Goal: Find specific page/section: Find specific page/section

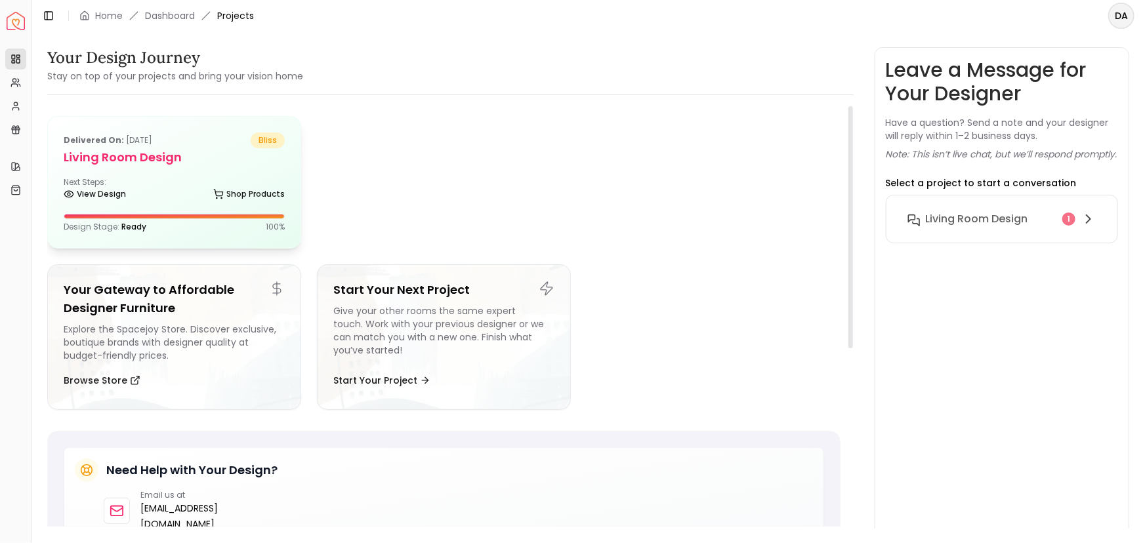
click at [200, 184] on div "Next Steps: View Design Shop Products" at bounding box center [174, 190] width 221 height 26
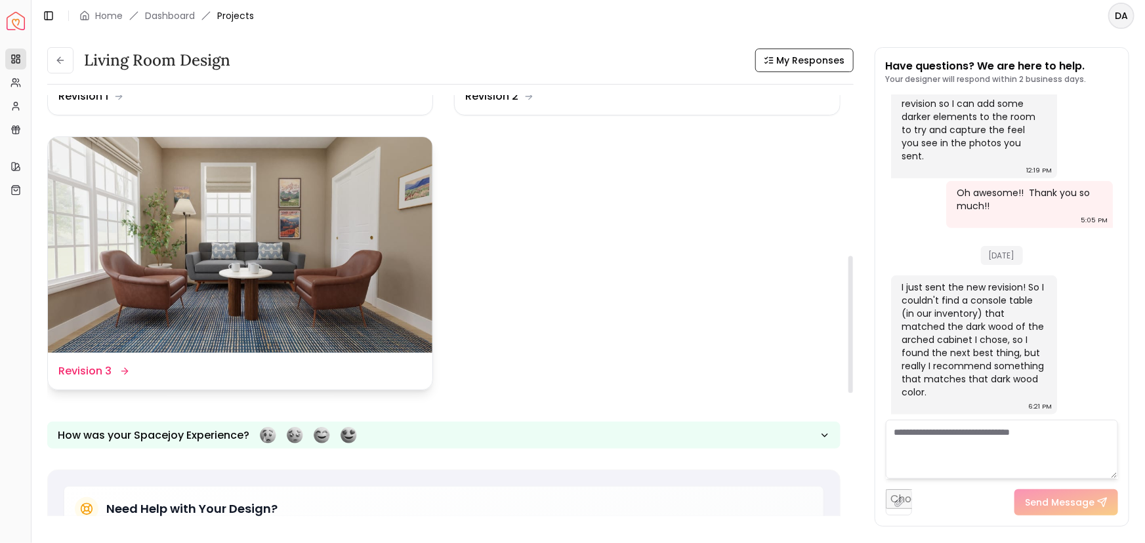
scroll to position [477, 0]
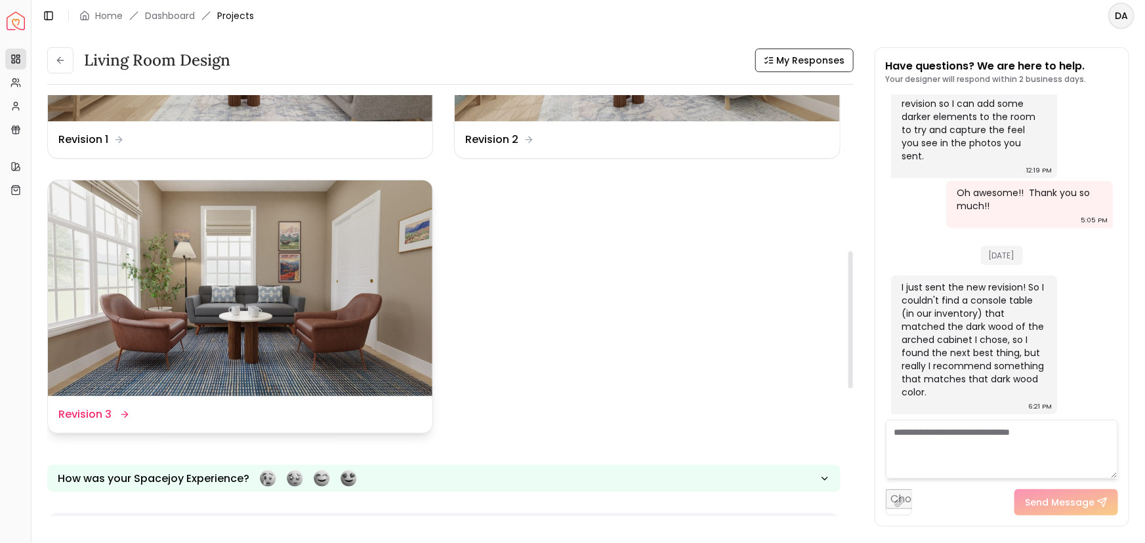
click at [352, 293] on img at bounding box center [240, 288] width 384 height 217
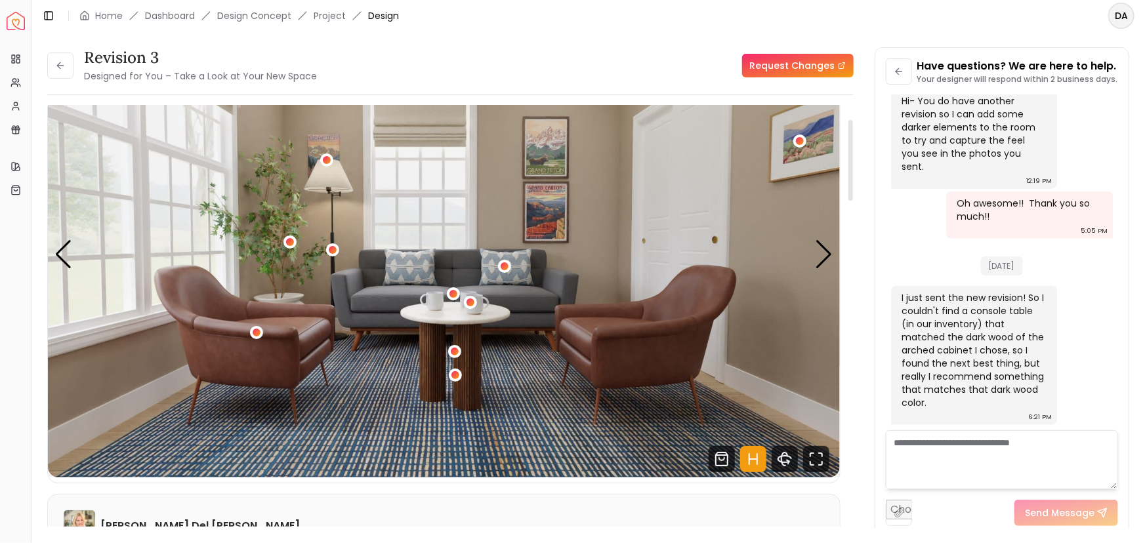
scroll to position [59, 0]
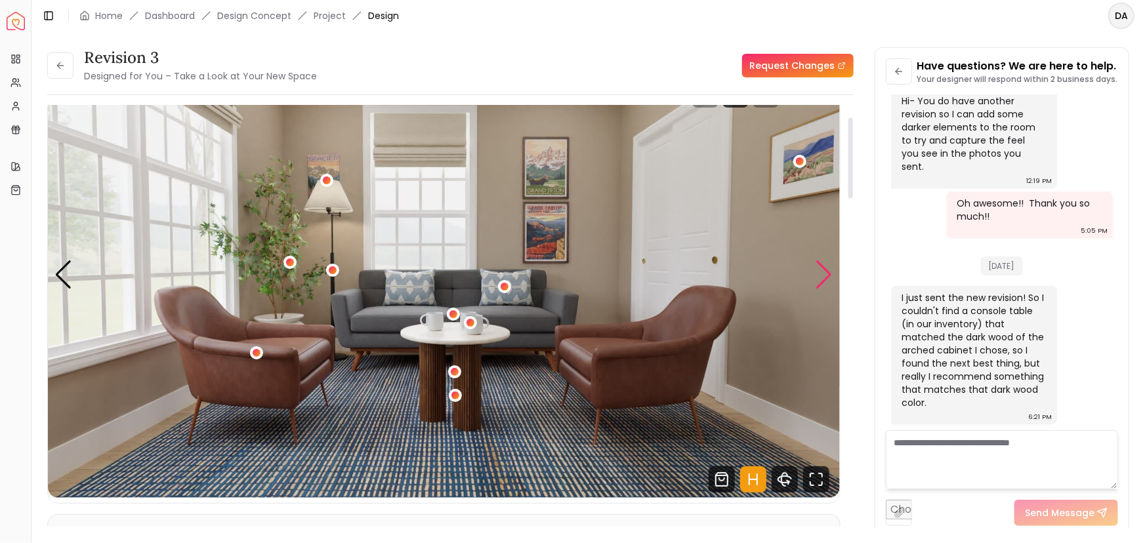
click at [820, 274] on div "Next slide" at bounding box center [825, 274] width 18 height 29
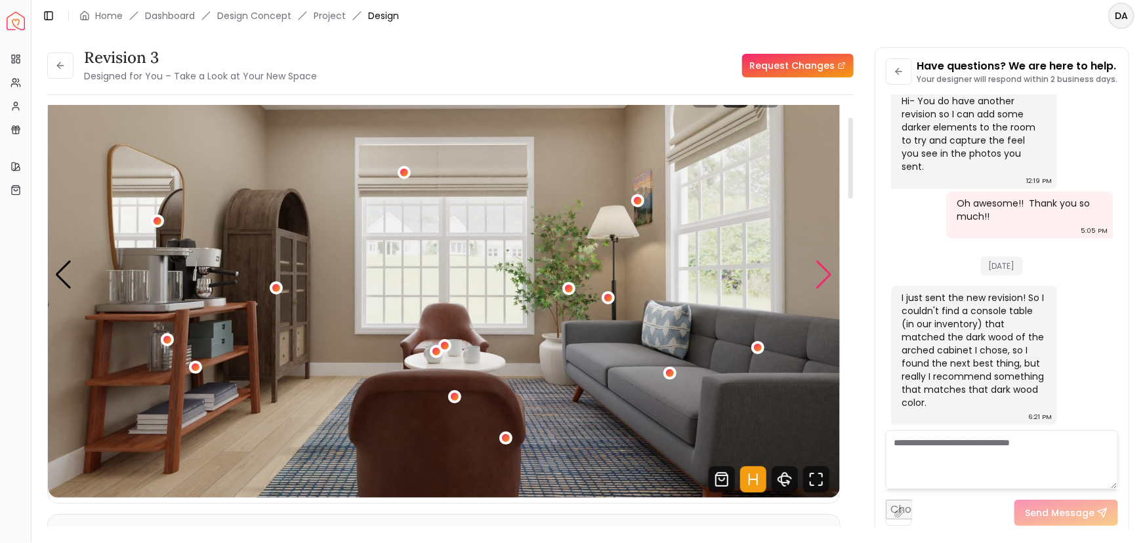
click at [829, 270] on div "Next slide" at bounding box center [825, 274] width 18 height 29
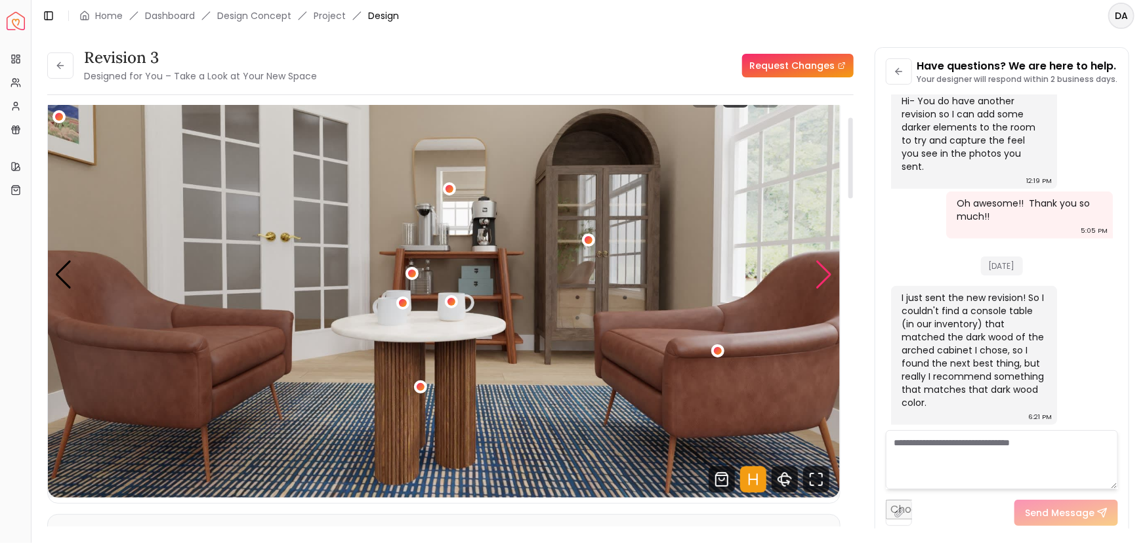
click at [823, 281] on div "Next slide" at bounding box center [825, 274] width 18 height 29
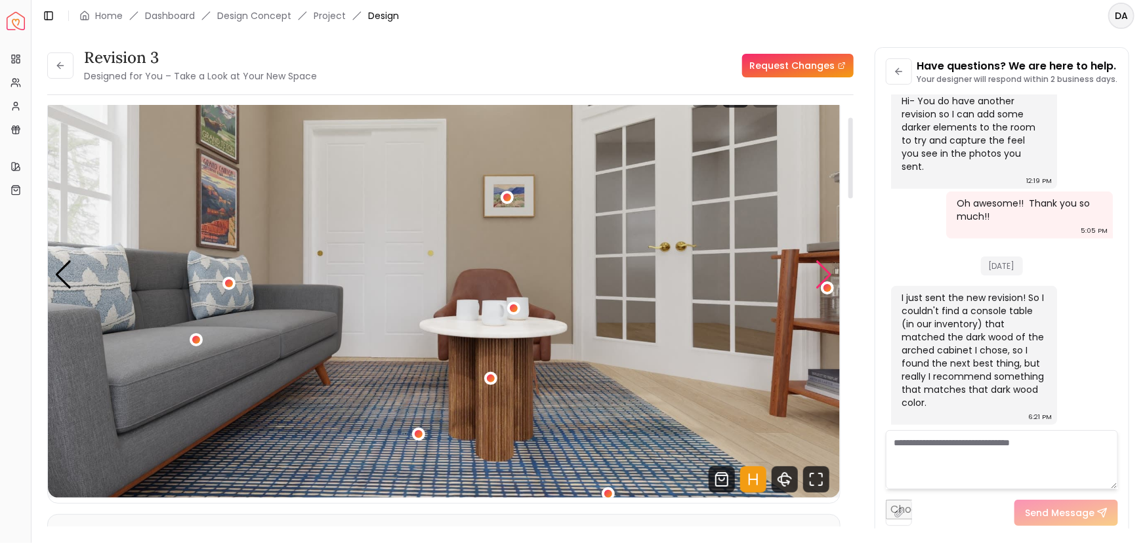
click at [823, 279] on div "Next slide" at bounding box center [825, 274] width 18 height 29
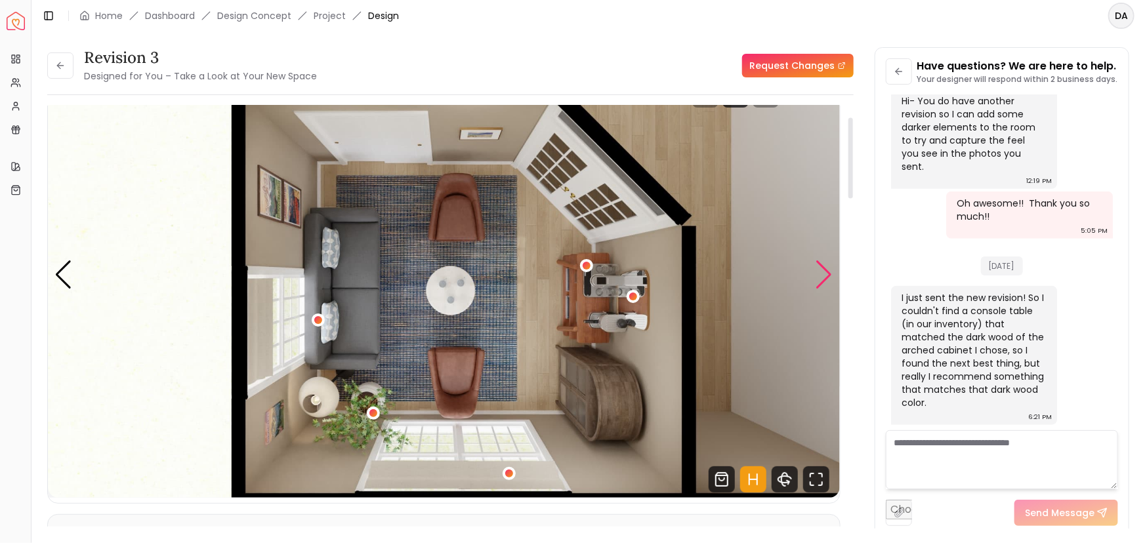
click at [823, 279] on div "Next slide" at bounding box center [825, 274] width 18 height 29
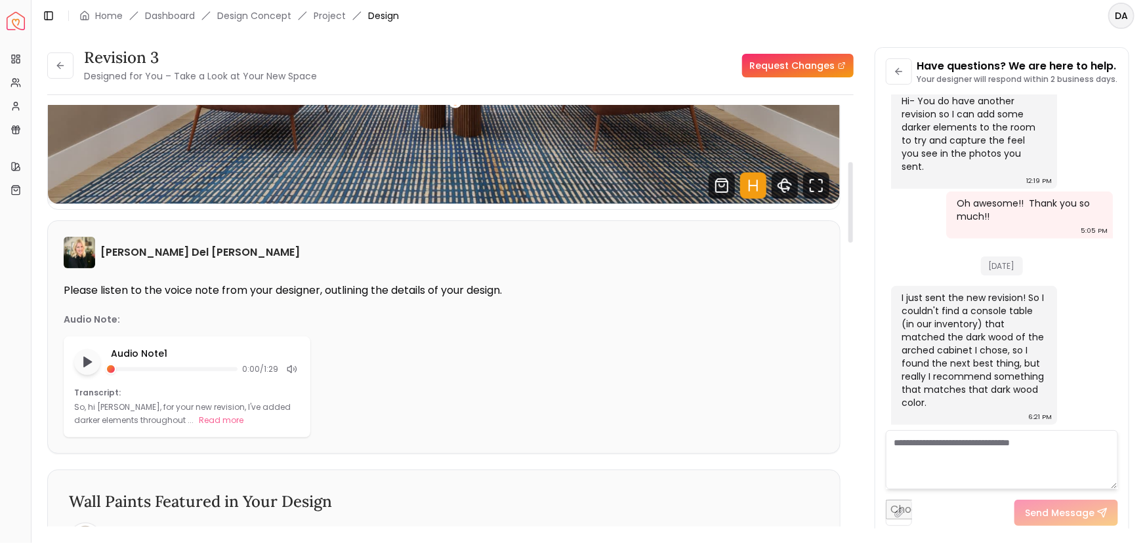
scroll to position [358, 0]
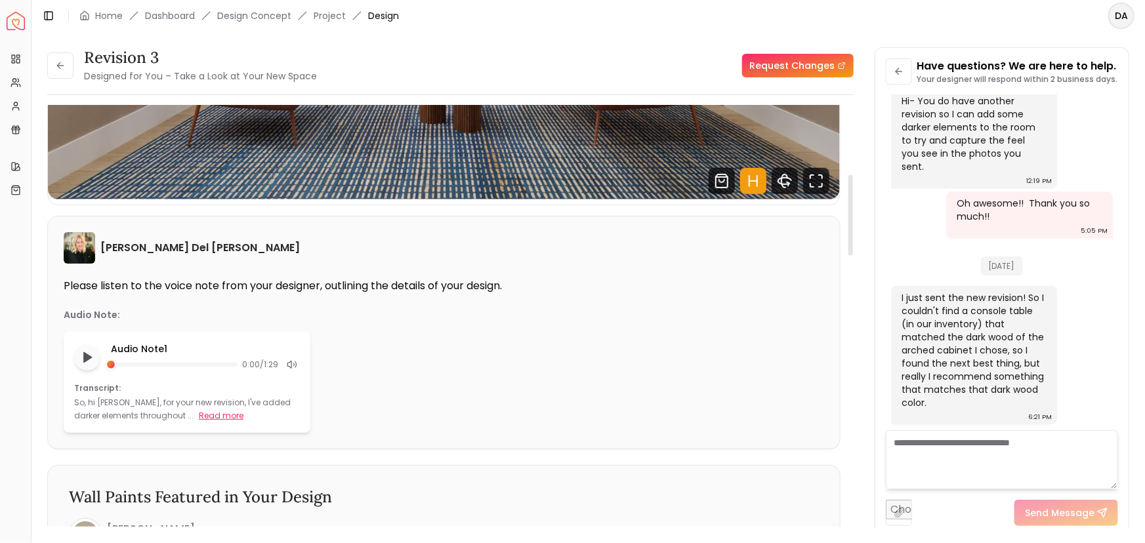
click at [199, 418] on button "Read more" at bounding box center [221, 415] width 45 height 13
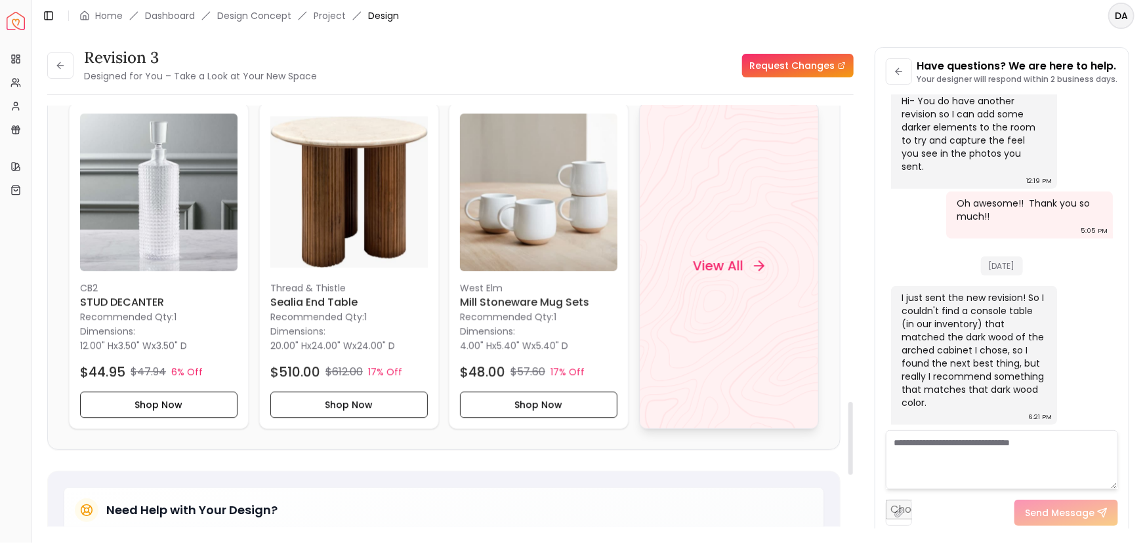
scroll to position [1730, 0]
click at [752, 272] on div "View All" at bounding box center [729, 265] width 180 height 327
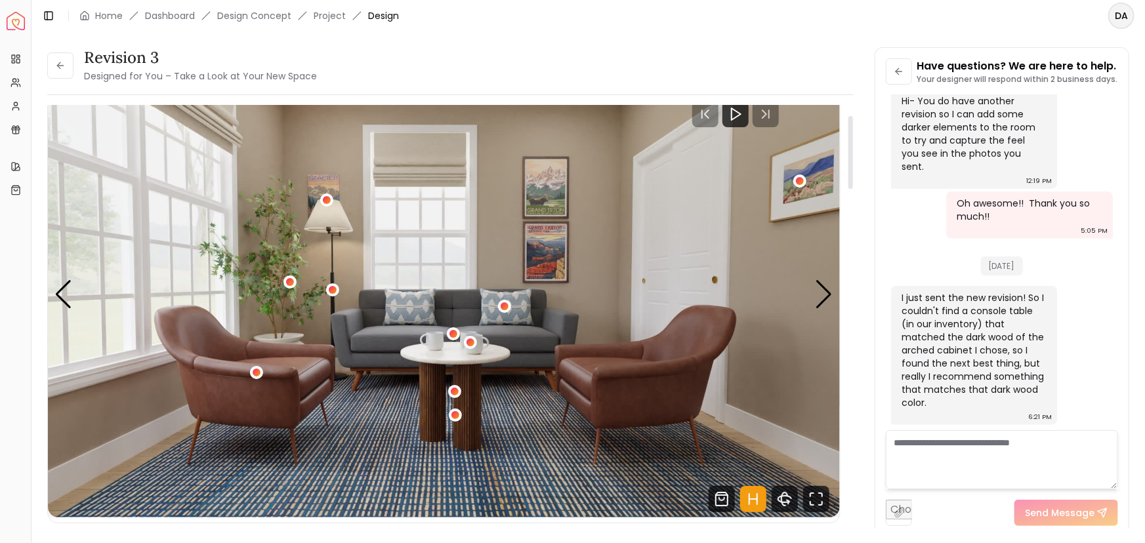
scroll to position [59, 0]
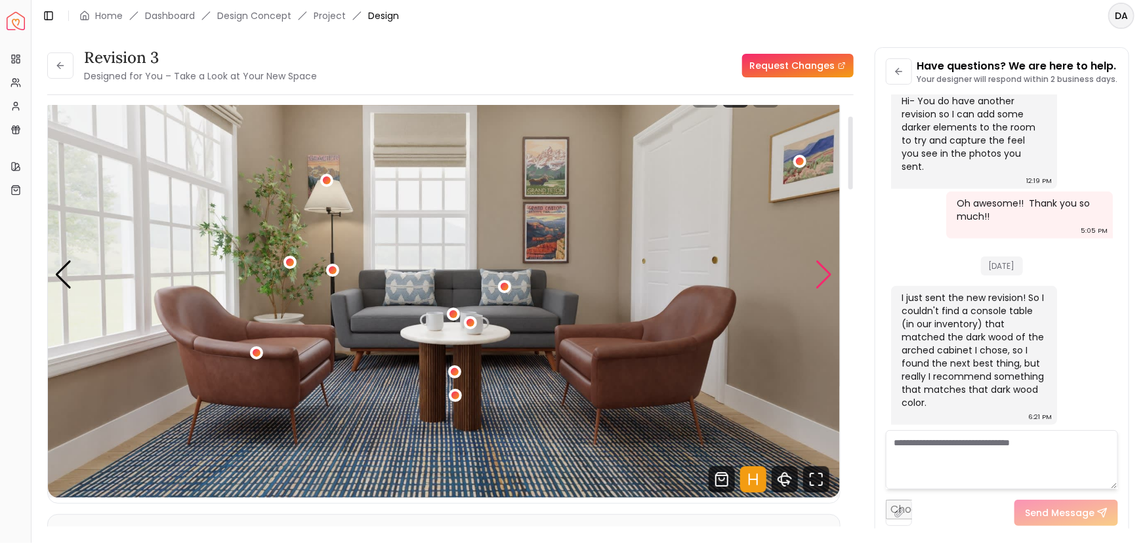
click at [820, 273] on div "Next slide" at bounding box center [825, 274] width 18 height 29
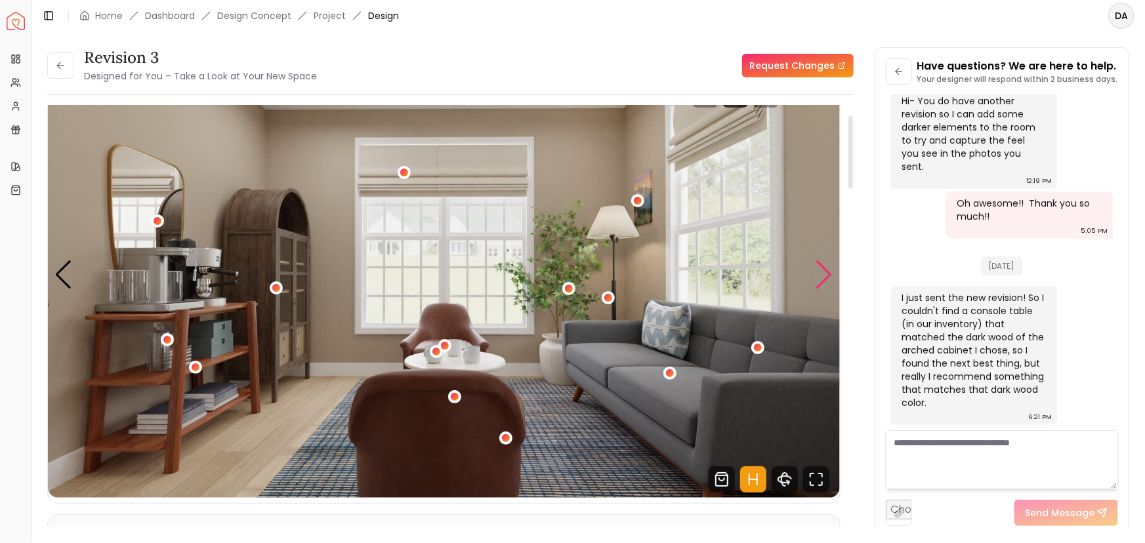
scroll to position [0, 0]
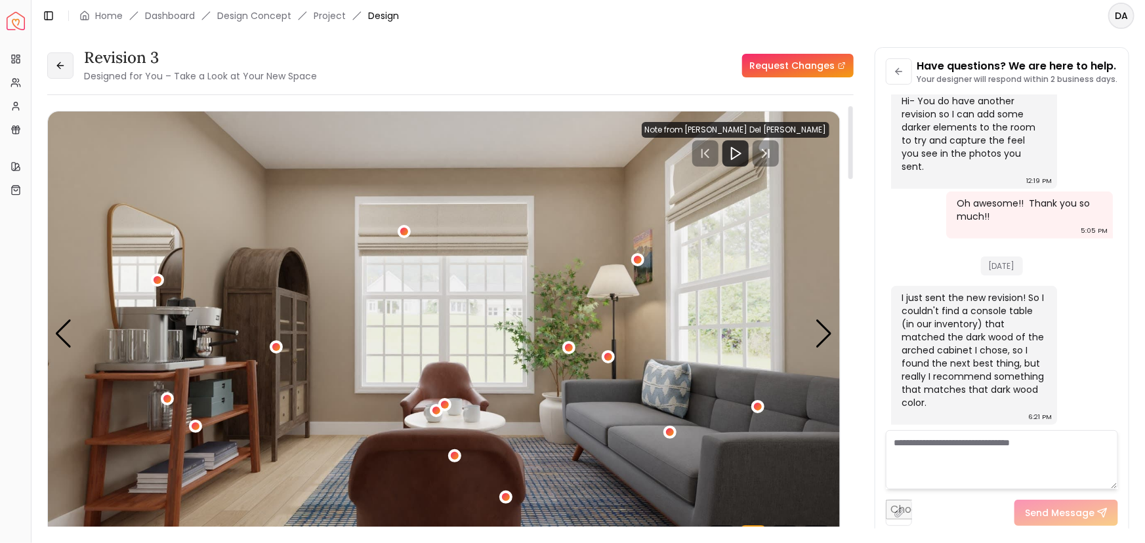
click at [57, 62] on icon at bounding box center [60, 65] width 10 height 10
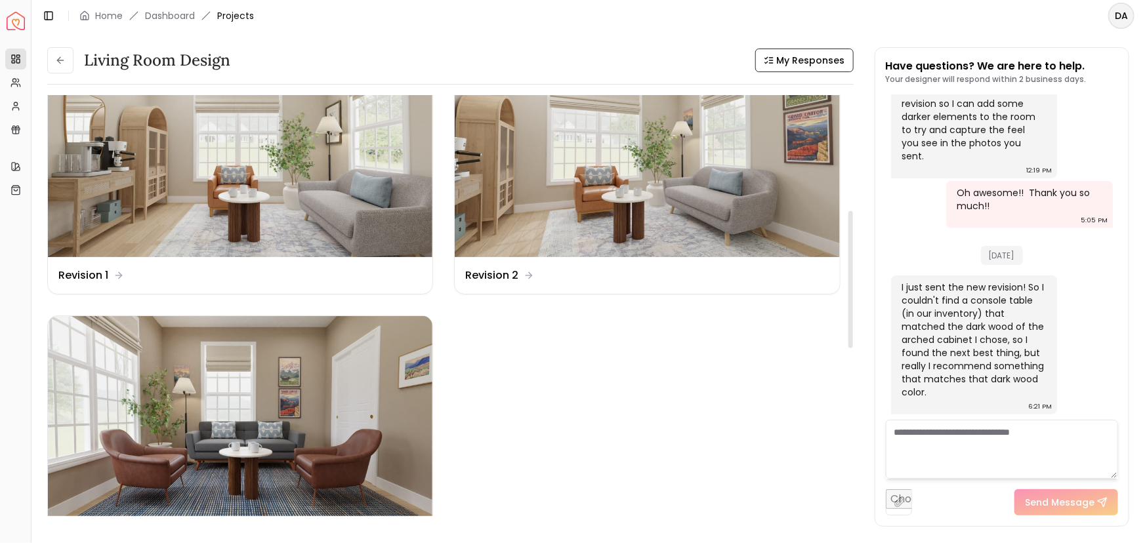
scroll to position [358, 0]
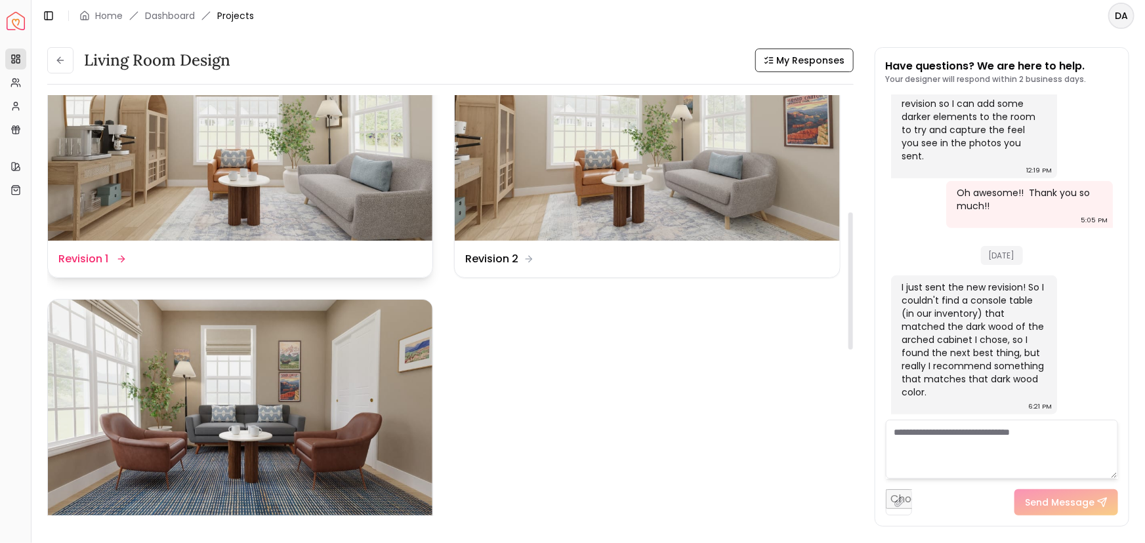
click at [346, 184] on img at bounding box center [240, 132] width 384 height 217
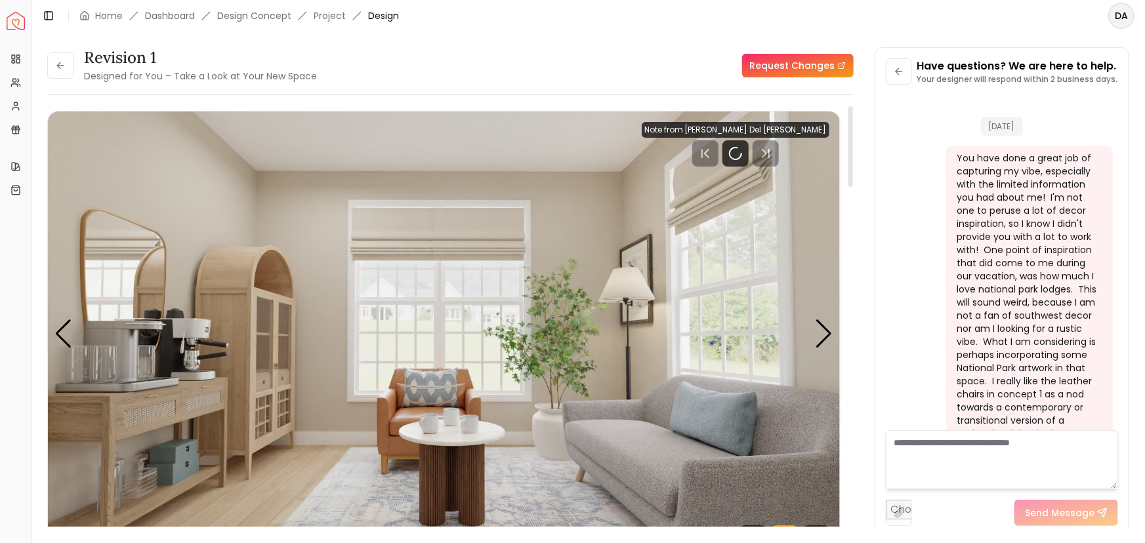
scroll to position [2997, 0]
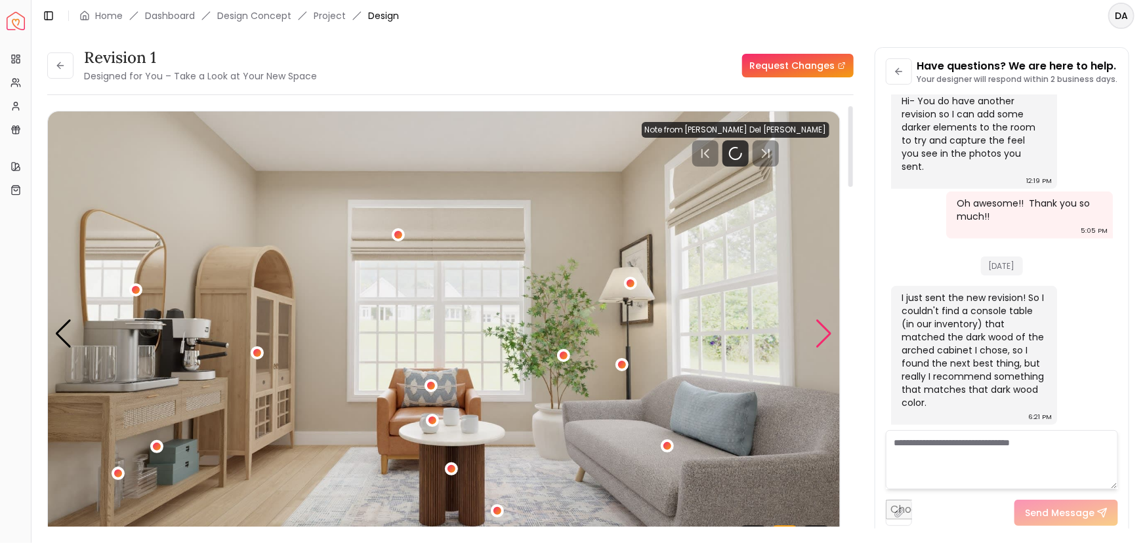
click at [827, 327] on div "Next slide" at bounding box center [825, 334] width 18 height 29
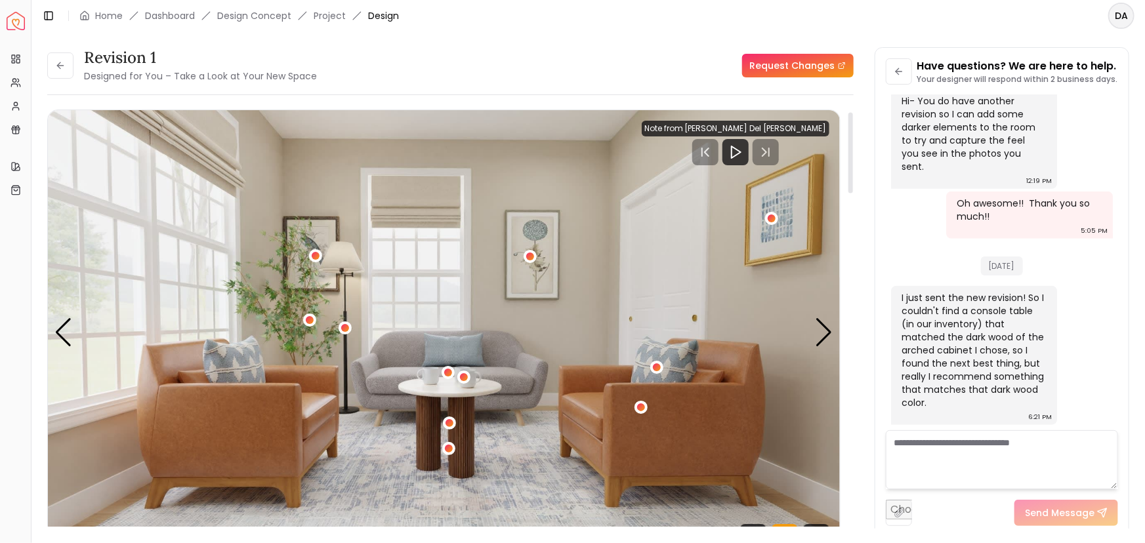
scroll to position [0, 0]
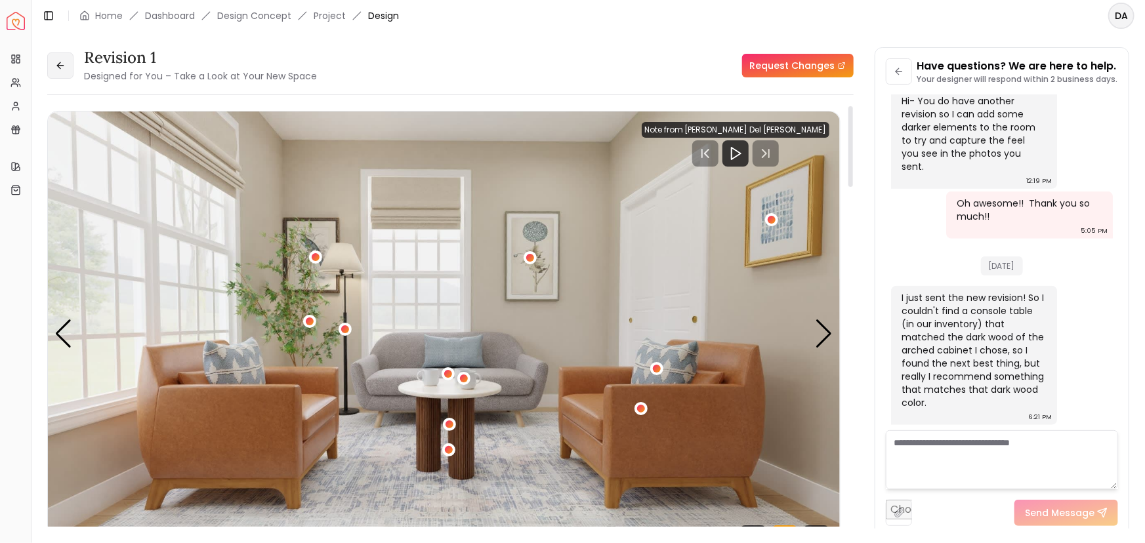
click at [68, 67] on button at bounding box center [60, 65] width 26 height 26
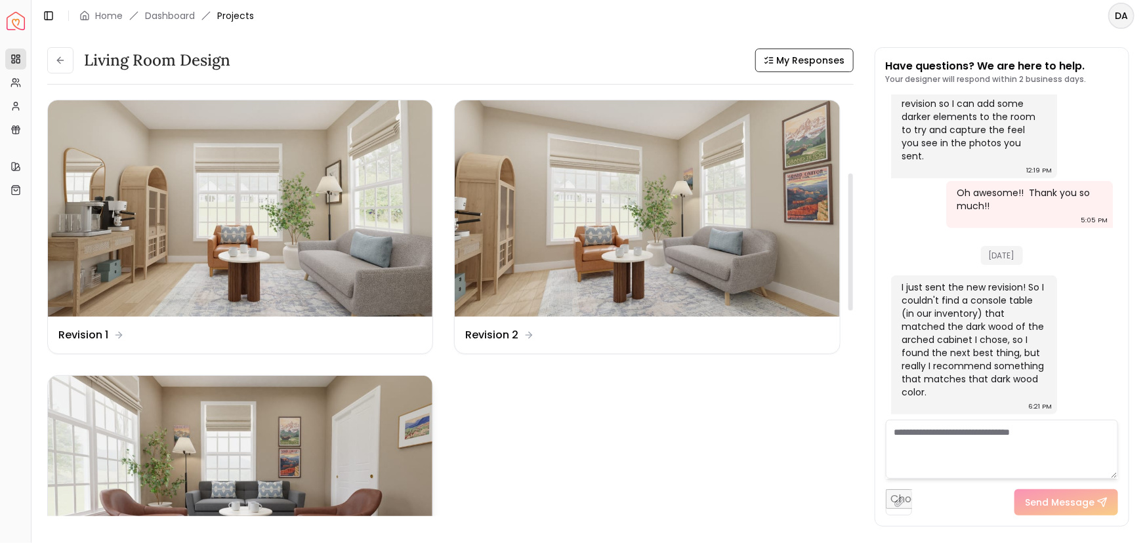
scroll to position [238, 0]
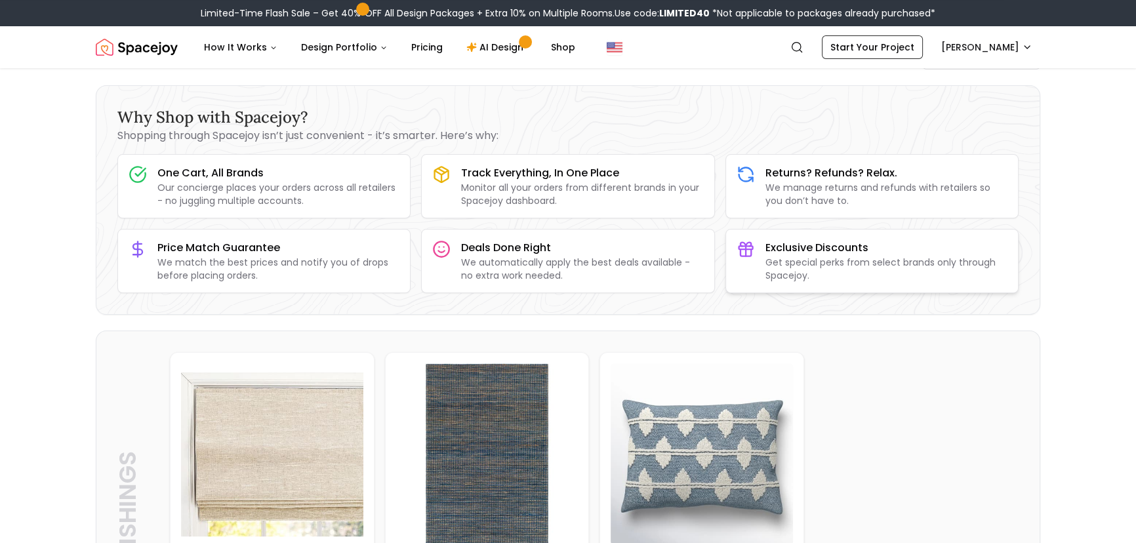
scroll to position [238, 0]
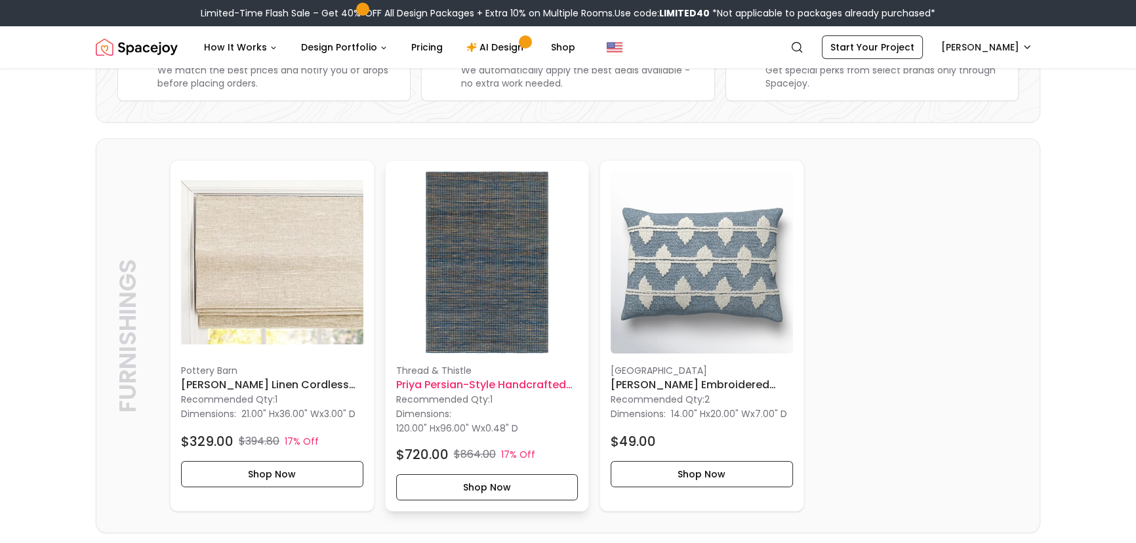
click at [513, 291] on img at bounding box center [487, 262] width 182 height 182
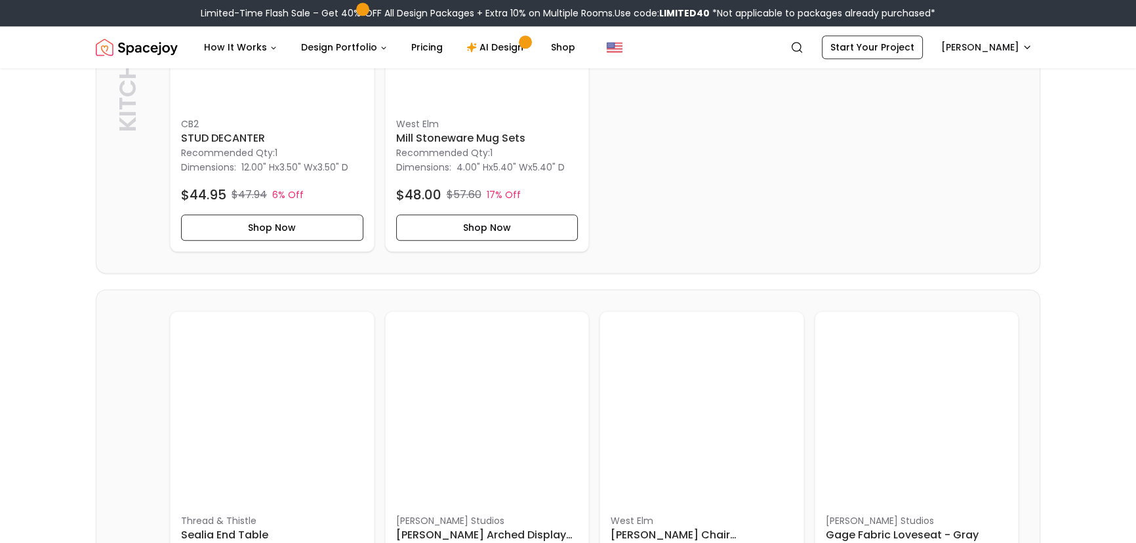
scroll to position [2266, 0]
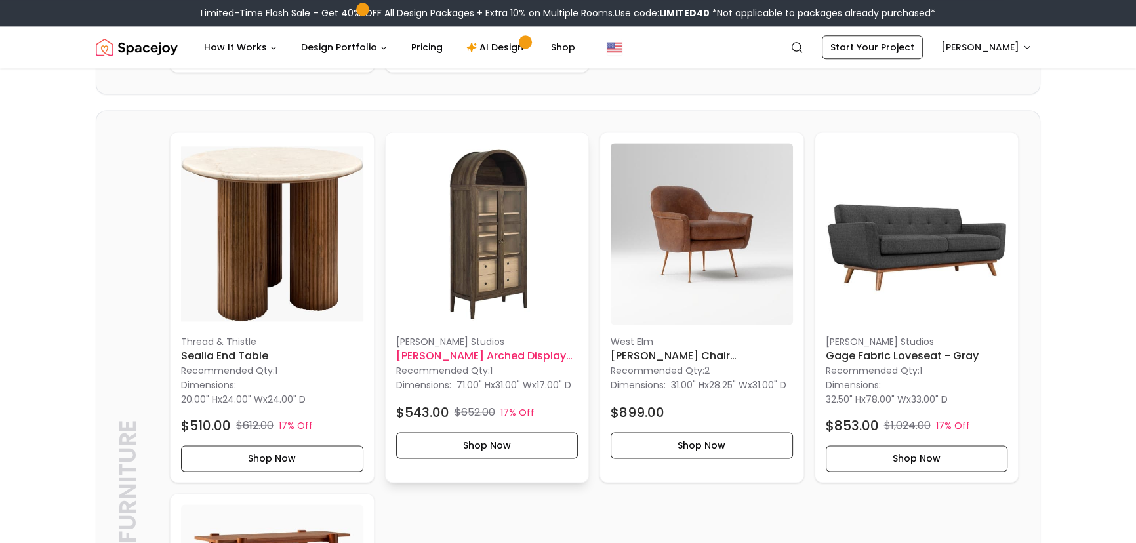
click at [507, 364] on h6 "Noel Arched Display Cabinet Walnut Hickory" at bounding box center [487, 356] width 182 height 16
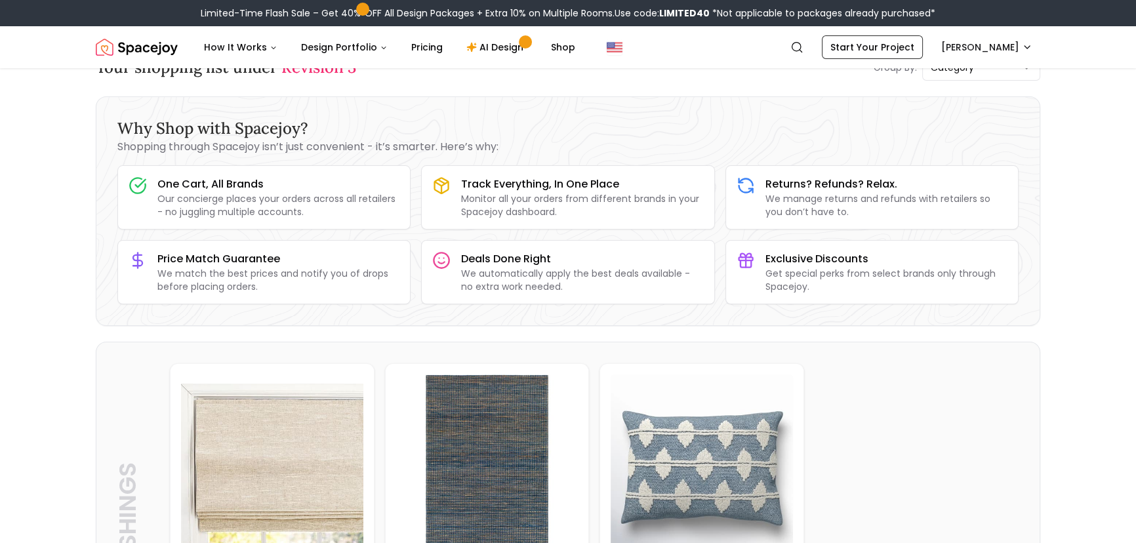
scroll to position [0, 0]
